Goal: Navigation & Orientation: Find specific page/section

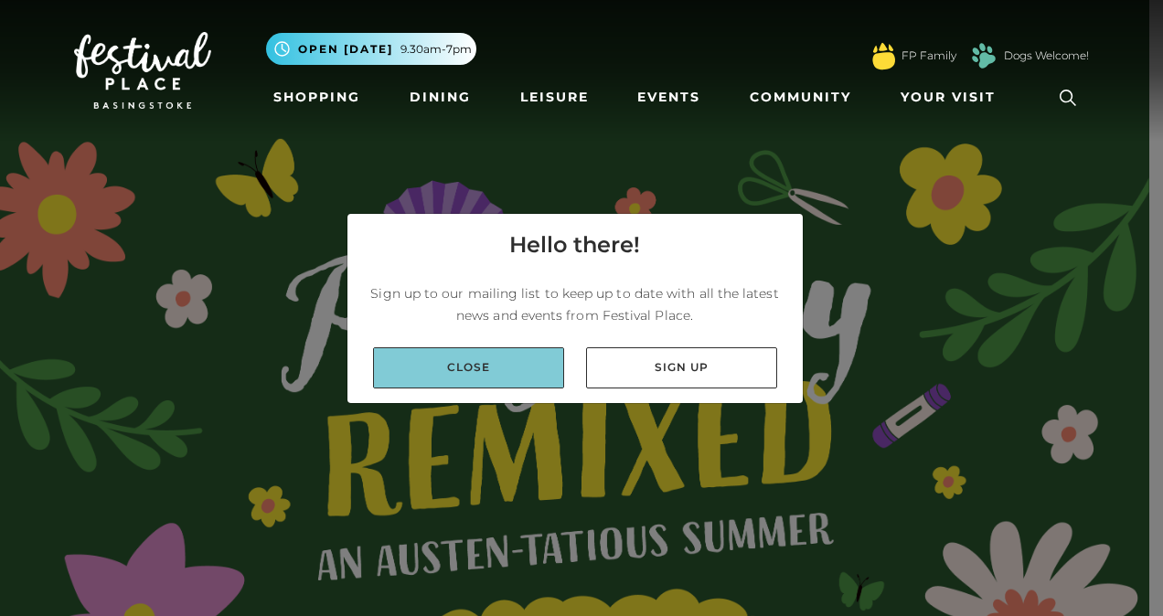
click at [511, 361] on link "Close" at bounding box center [468, 367] width 191 height 41
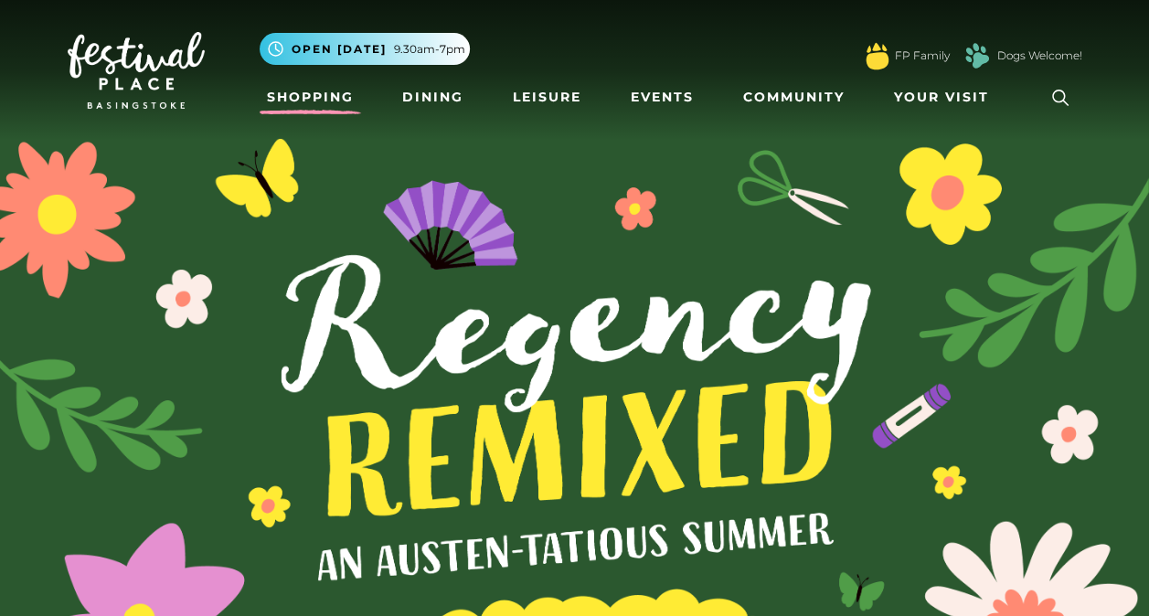
click at [337, 95] on link "Shopping" at bounding box center [310, 97] width 101 height 34
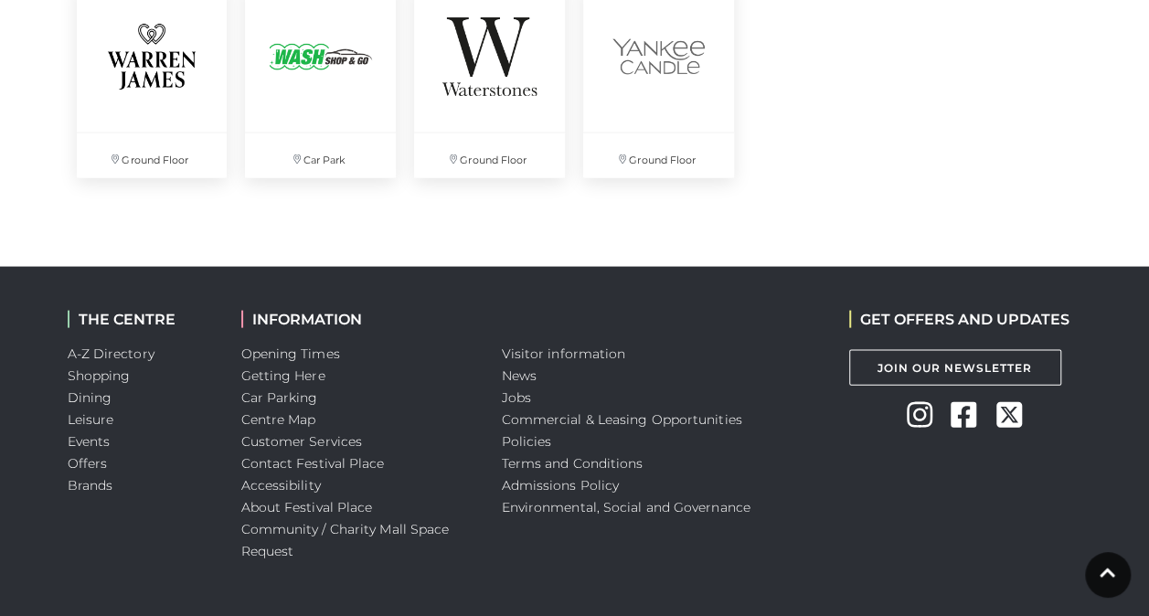
scroll to position [5223, 0]
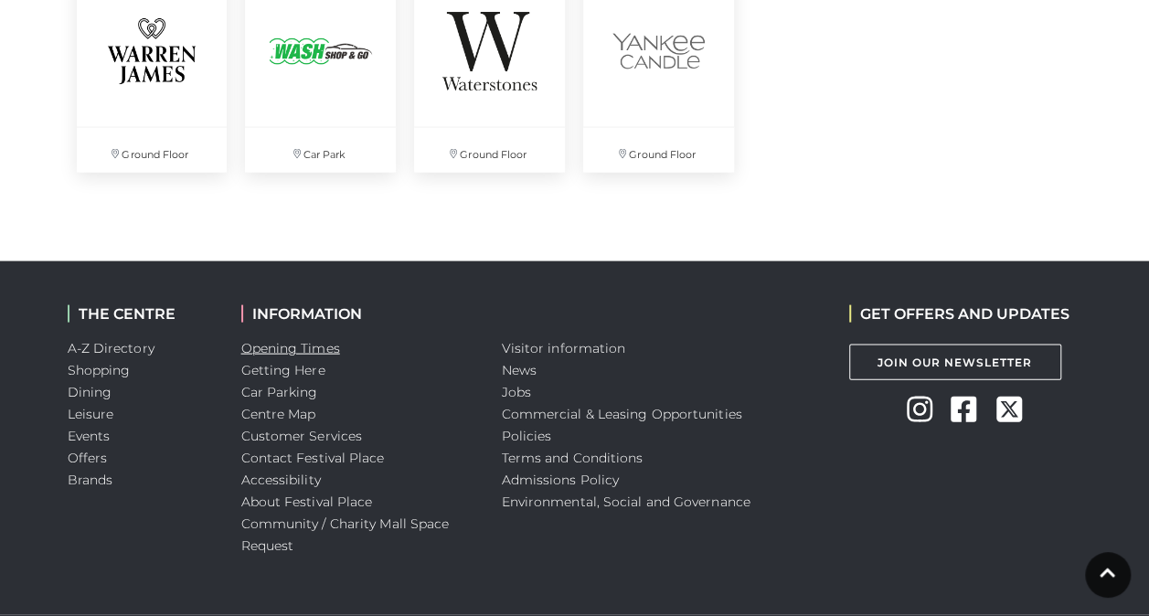
click at [324, 341] on link "Opening Times" at bounding box center [290, 348] width 99 height 16
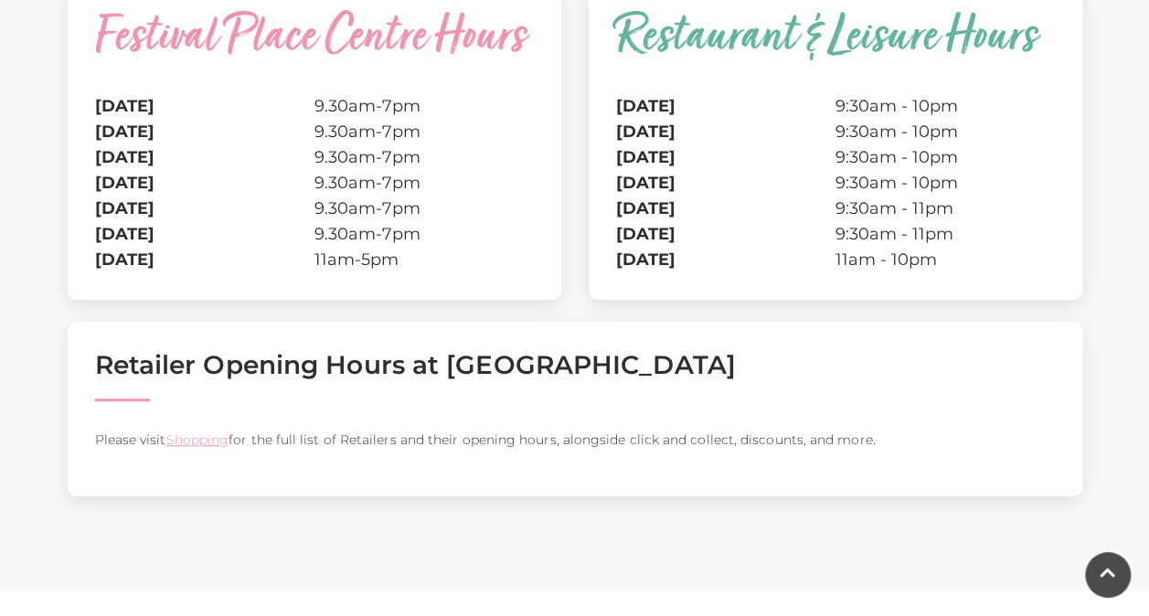
scroll to position [547, 0]
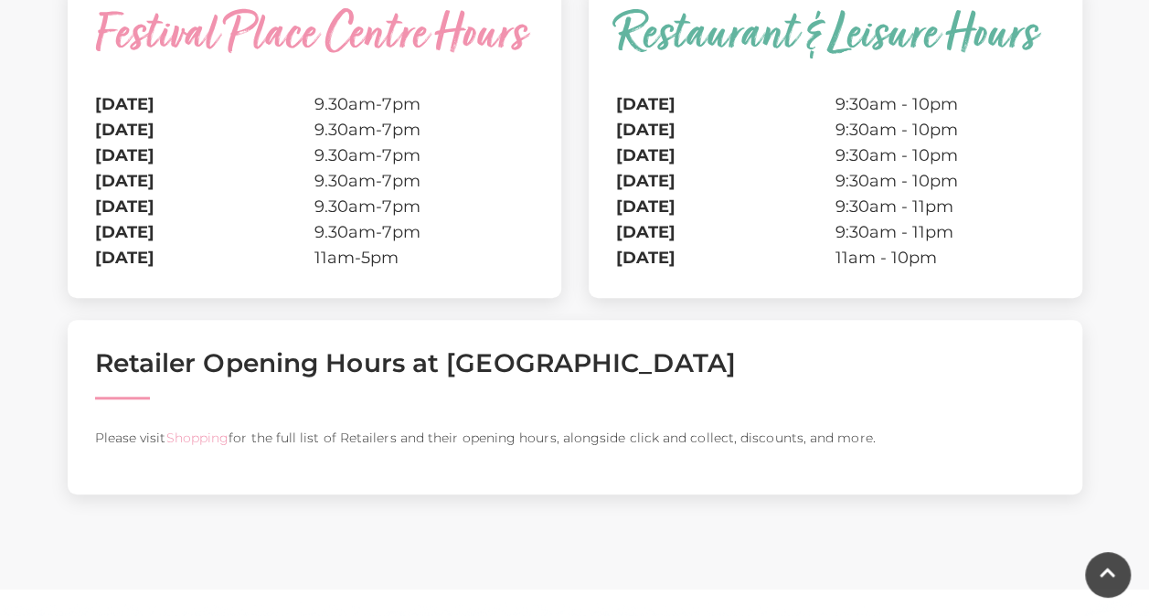
click at [205, 430] on link "Shopping" at bounding box center [196, 438] width 63 height 16
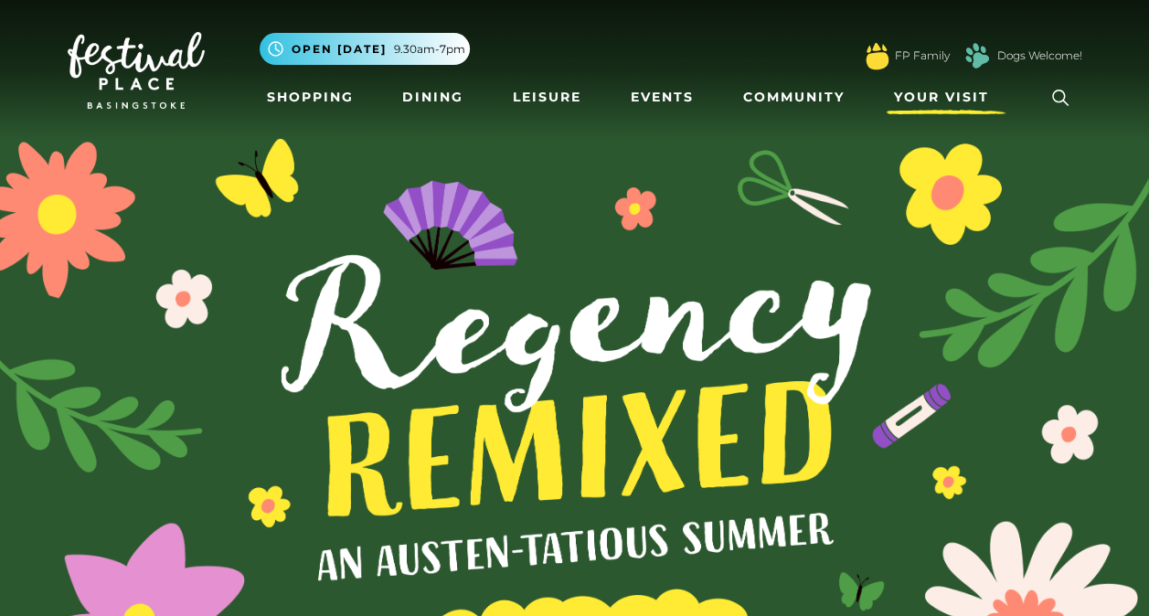
click at [954, 95] on span "Your Visit" at bounding box center [941, 97] width 95 height 19
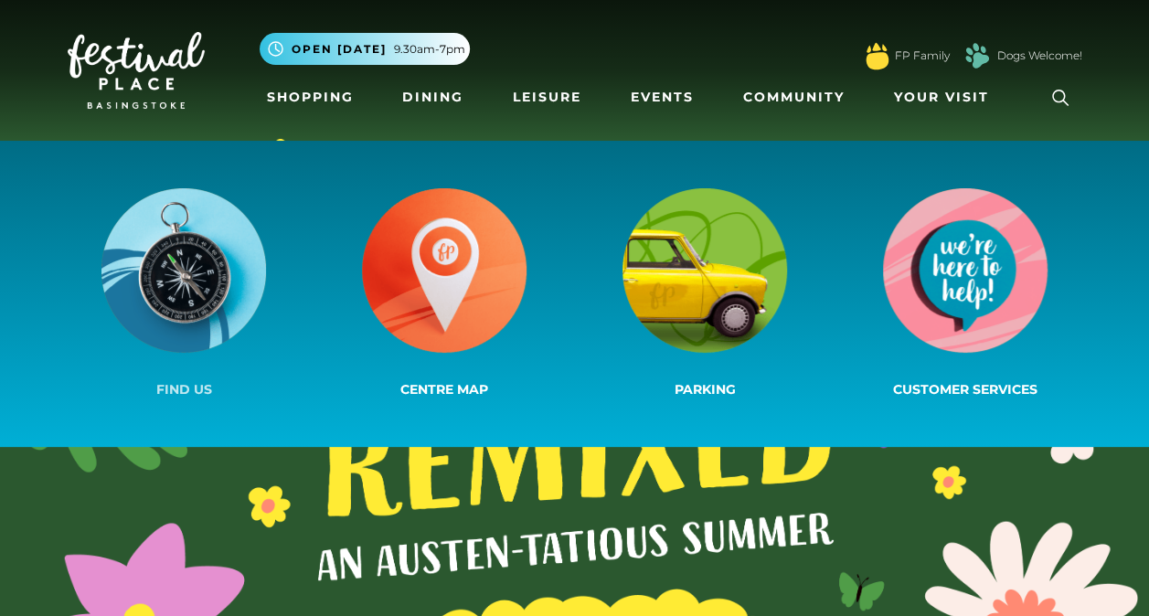
click at [192, 384] on span "Find us" at bounding box center [184, 389] width 56 height 16
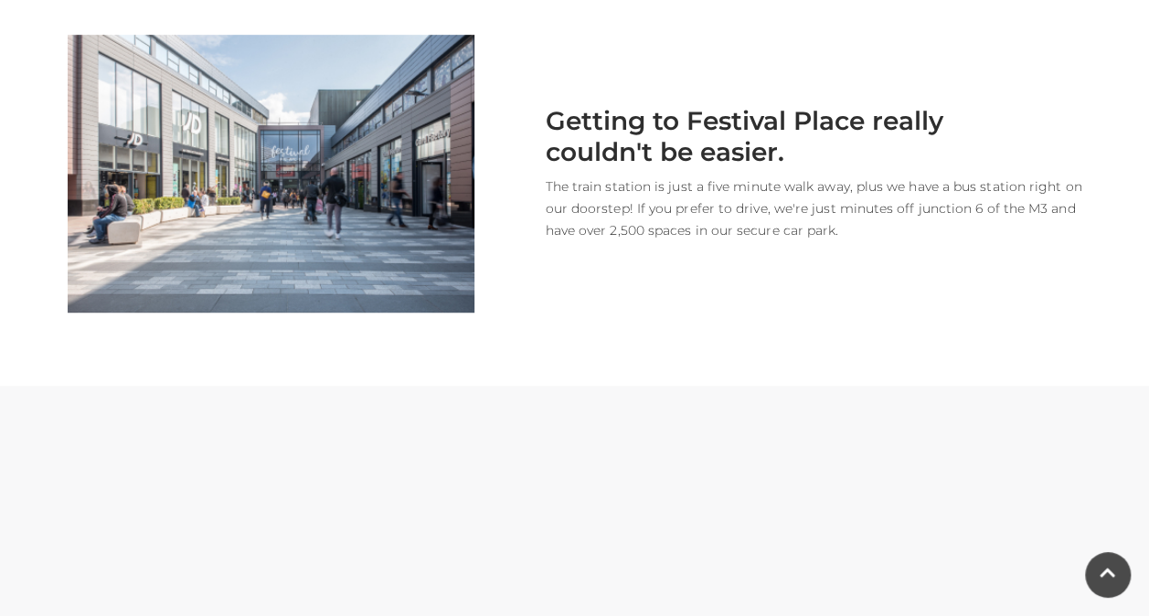
scroll to position [702, 0]
